Goal: Task Accomplishment & Management: Manage account settings

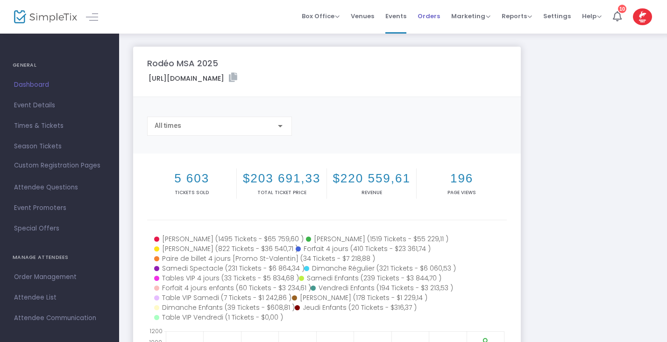
click at [428, 18] on span "Orders" at bounding box center [428, 16] width 22 height 24
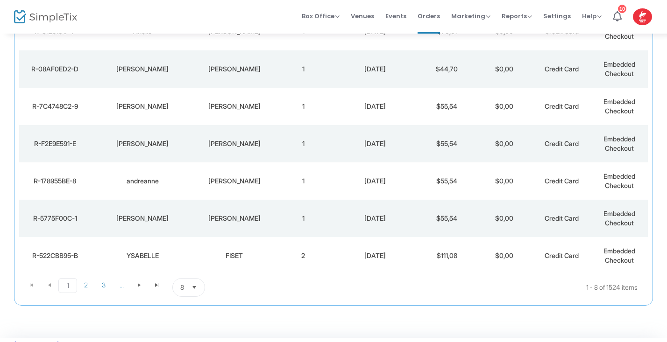
scroll to position [198, 0]
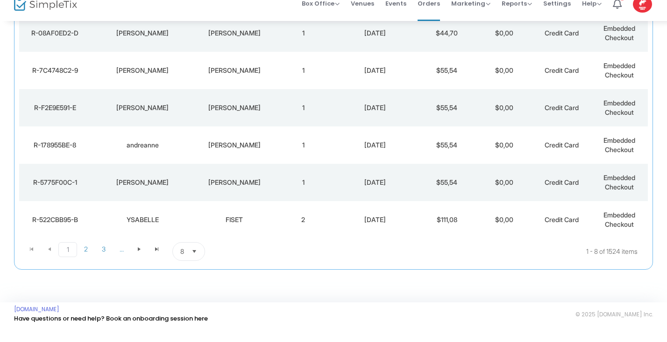
click at [240, 228] on div "FISET" at bounding box center [235, 232] width 76 height 9
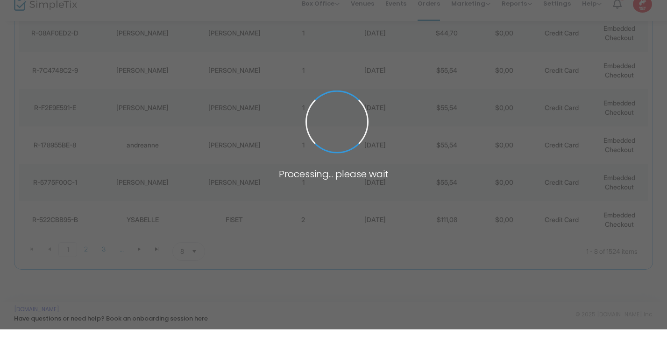
click at [240, 219] on span at bounding box center [333, 171] width 667 height 342
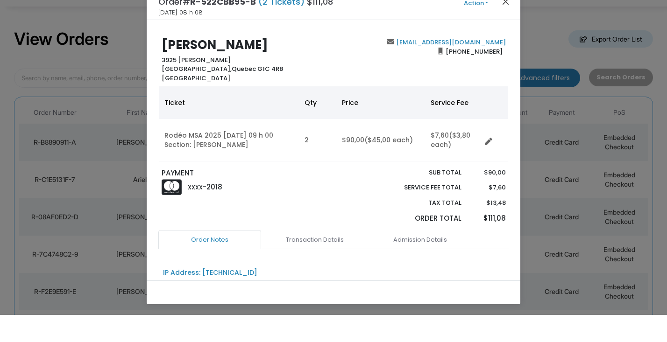
click at [504, 22] on button "Close" at bounding box center [506, 28] width 12 height 12
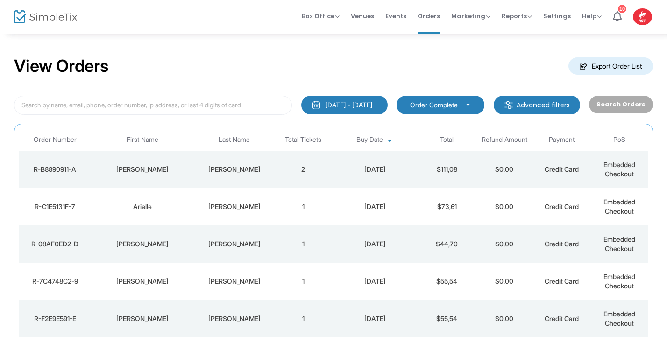
click at [212, 171] on div "Verrier" at bounding box center [235, 169] width 76 height 9
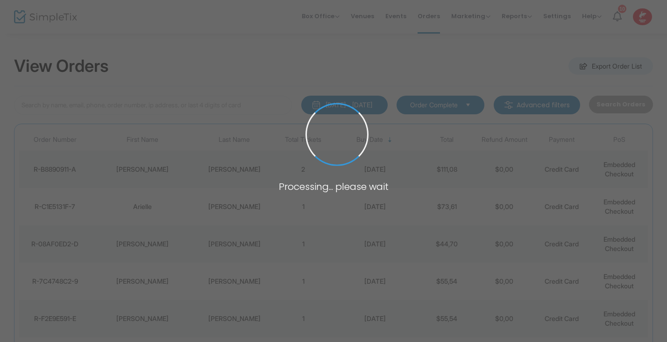
click at [212, 171] on span at bounding box center [333, 171] width 667 height 342
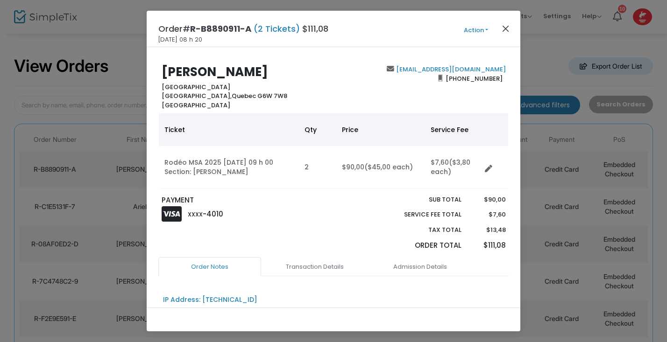
click at [508, 30] on button "Close" at bounding box center [506, 28] width 12 height 12
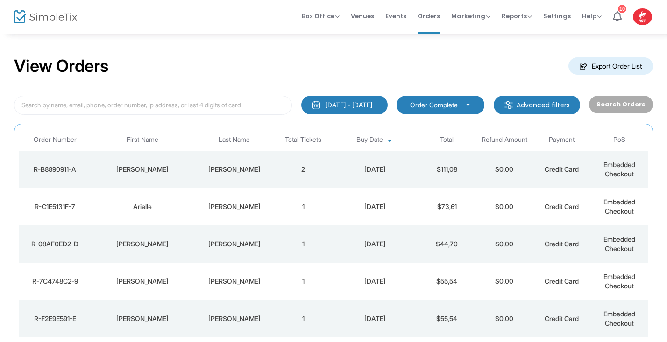
click at [52, 22] on img at bounding box center [45, 17] width 63 height 14
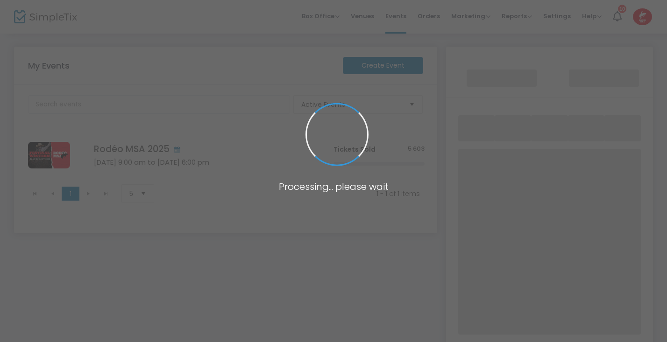
click at [52, 22] on span at bounding box center [333, 171] width 667 height 342
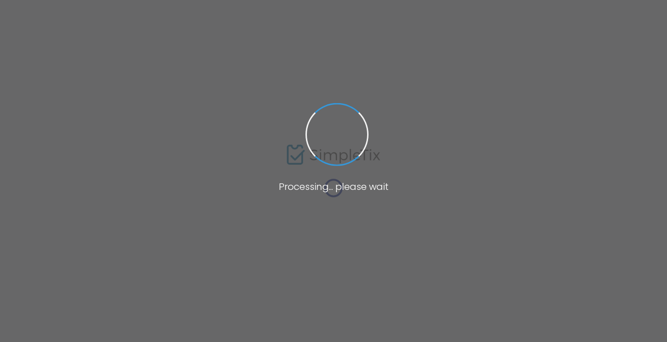
type input "[URL][DOMAIN_NAME]"
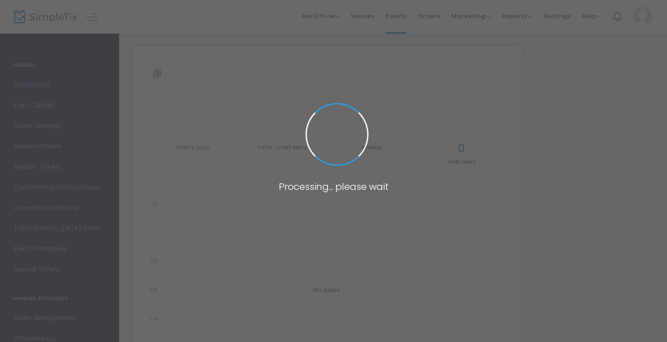
type input "https://www.simpletix.com/e/rod-o-msa-2025-tickets-196463"
type input "[URL][DOMAIN_NAME]"
type input "https://www.simpletix.com/e/rod-o-msa-2025-tickets-196463"
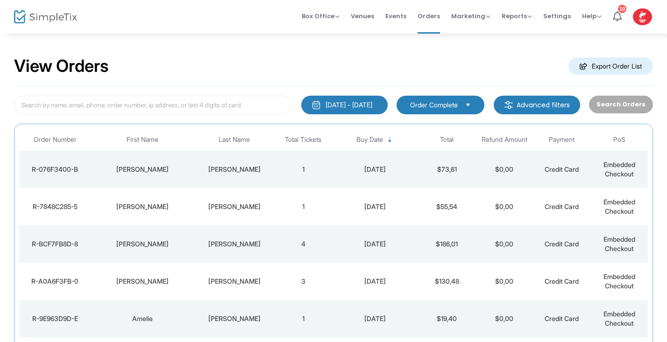
click at [63, 16] on img at bounding box center [45, 17] width 63 height 14
